Goal: Task Accomplishment & Management: Use online tool/utility

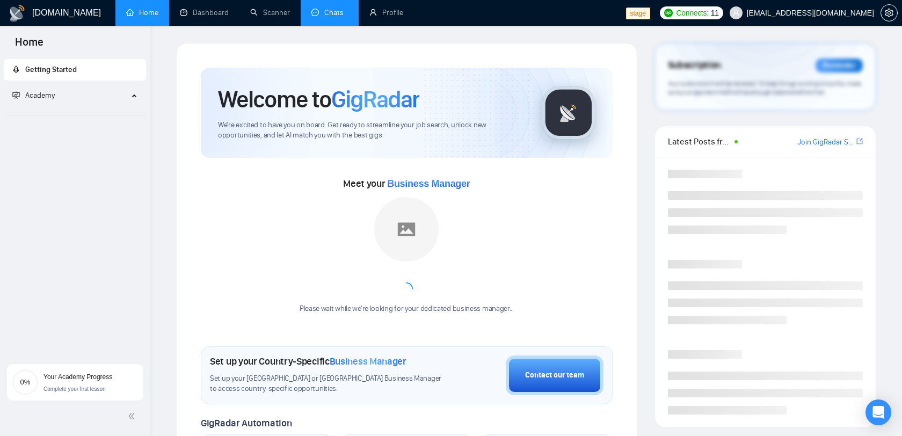
click at [326, 8] on link "Chats" at bounding box center [330, 12] width 37 height 9
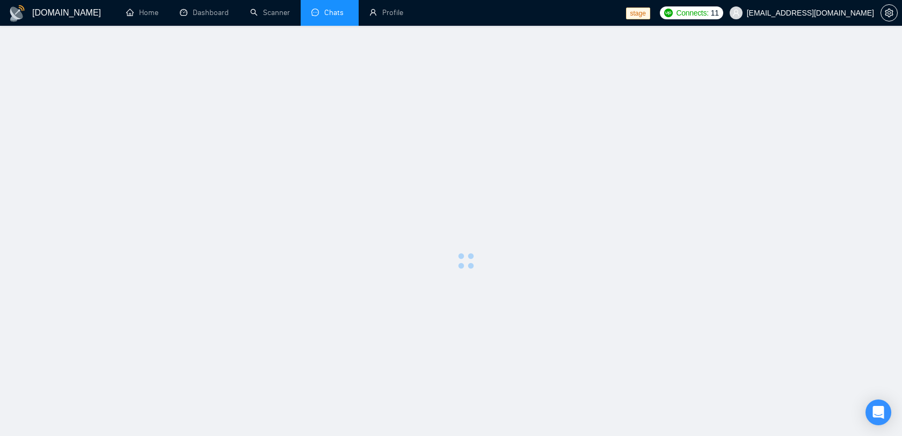
click at [826, 13] on span "[EMAIL_ADDRESS][DOMAIN_NAME]" at bounding box center [810, 13] width 127 height 0
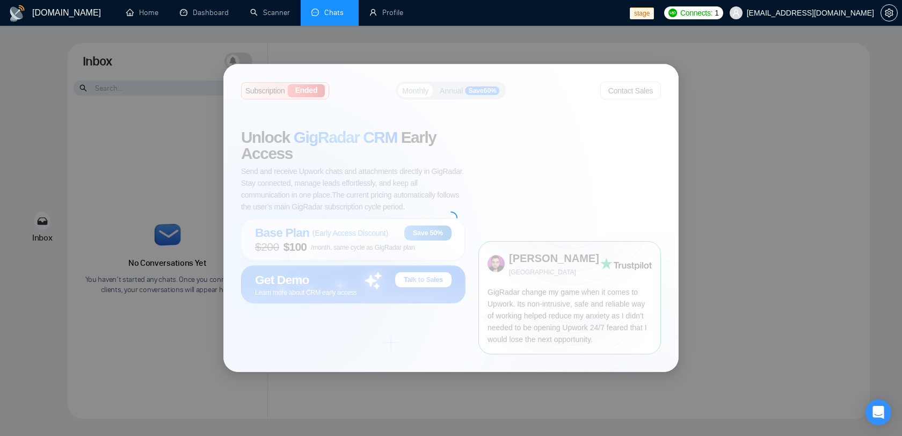
click at [427, 33] on div "Subscription Ended Monthly Annual Save 60 % Contact Sales Unlock GigRadar CRM E…" at bounding box center [451, 218] width 902 height 436
click at [424, 44] on div "Subscription Ended Monthly Annual Save 60 % Contact Sales Unlock GigRadar CRM E…" at bounding box center [451, 218] width 902 height 436
click at [735, 33] on div "Subscription Ended Monthly Annual Save 60 % Contact Sales Unlock GigRadar CRM E…" at bounding box center [451, 218] width 902 height 436
click at [545, 38] on div "Subscription Ended Monthly Annual Save 60 % Contact Sales Unlock GigRadar CRM E…" at bounding box center [451, 218] width 902 height 436
click at [704, 61] on div "Subscription Ended Monthly Annual Save 60 % Contact Sales Unlock GigRadar CRM E…" at bounding box center [451, 218] width 902 height 436
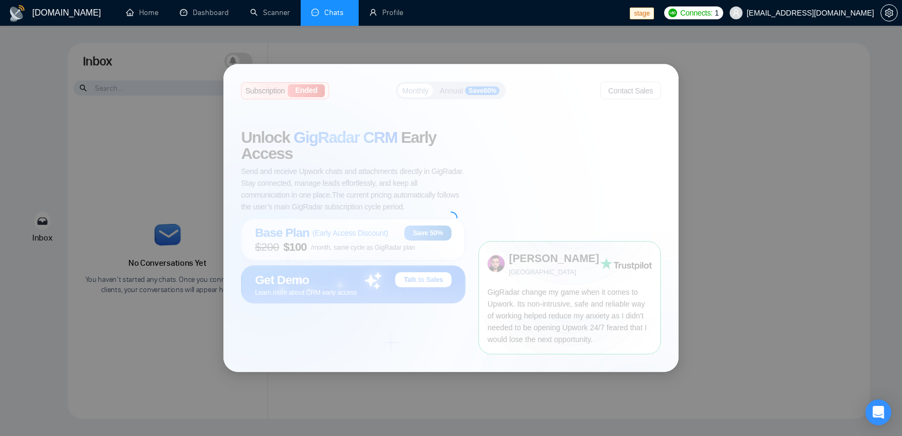
click at [779, 13] on span "[EMAIL_ADDRESS][DOMAIN_NAME]" at bounding box center [810, 13] width 127 height 0
click at [778, 77] on div "Subscription Ended Monthly Annual Save 60 % Contact Sales Unlock GigRadar CRM E…" at bounding box center [451, 218] width 902 height 436
click at [785, 23] on span "[EMAIL_ADDRESS][DOMAIN_NAME]" at bounding box center [802, 13] width 157 height 34
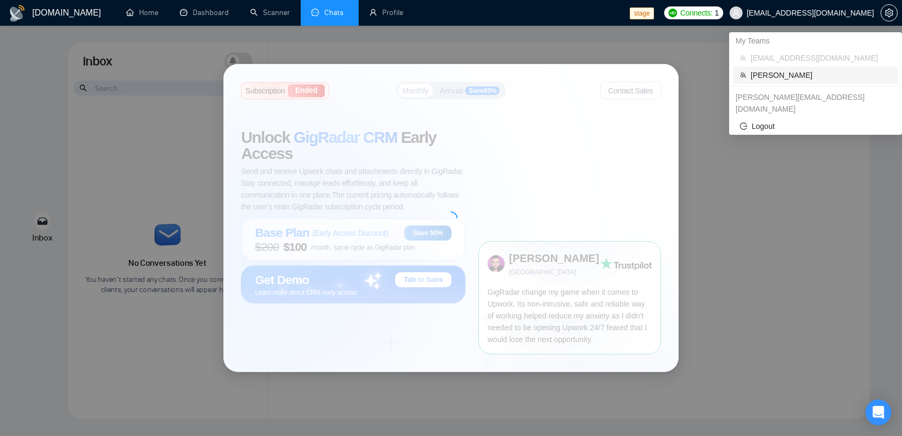
click at [766, 67] on li "[PERSON_NAME]" at bounding box center [816, 75] width 164 height 17
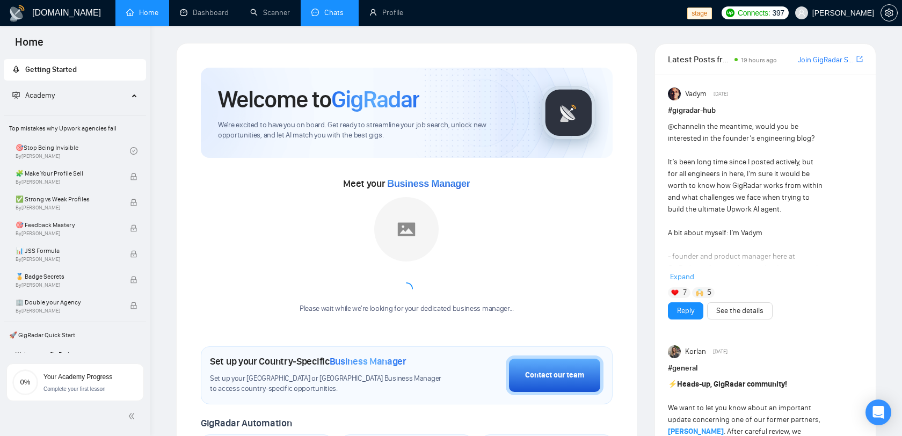
click at [340, 13] on link "Chats" at bounding box center [330, 12] width 37 height 9
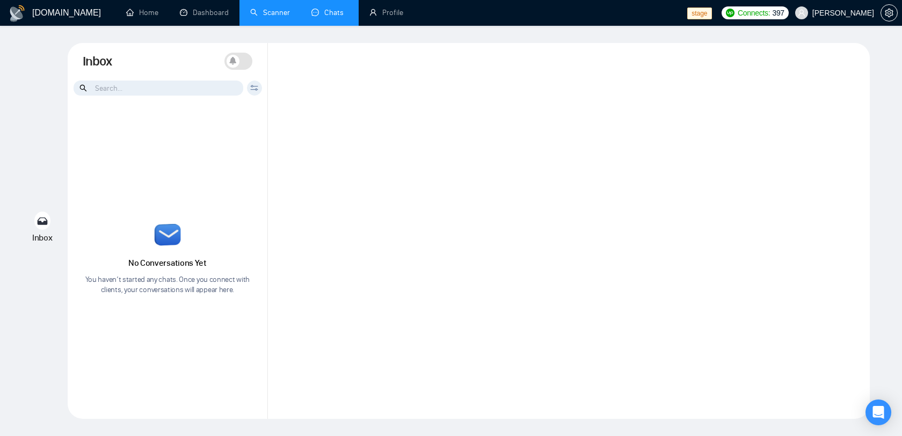
click at [277, 8] on link "Scanner" at bounding box center [270, 12] width 40 height 9
